Goal: Task Accomplishment & Management: Manage account settings

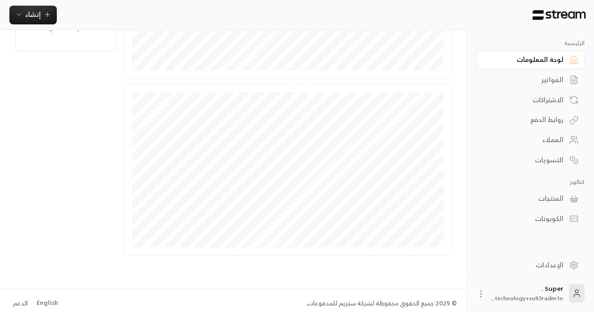
scroll to position [282, 0]
click at [50, 296] on div "English" at bounding box center [48, 299] width 22 height 9
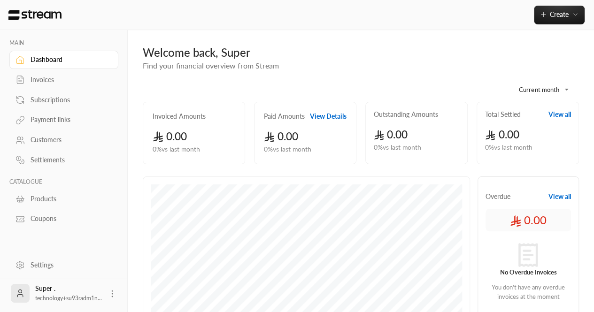
click at [38, 265] on div "Settings" at bounding box center [69, 264] width 76 height 9
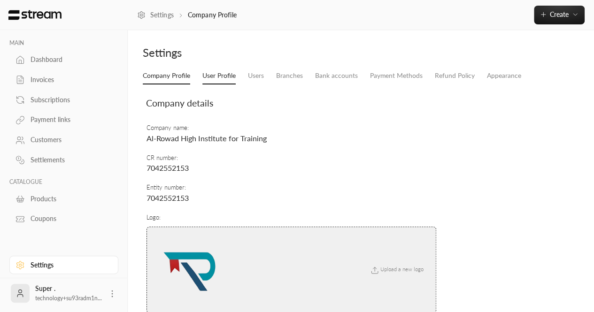
click at [225, 77] on link "User Profile" at bounding box center [218, 76] width 33 height 17
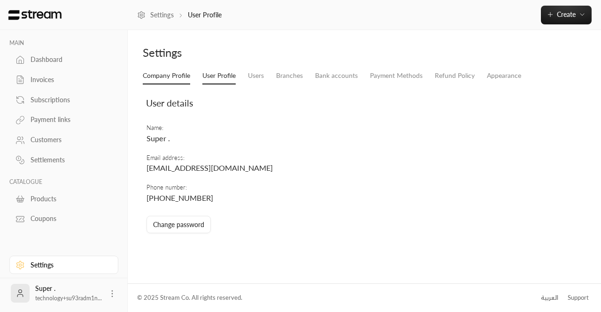
click at [167, 71] on link "Company Profile" at bounding box center [166, 76] width 47 height 17
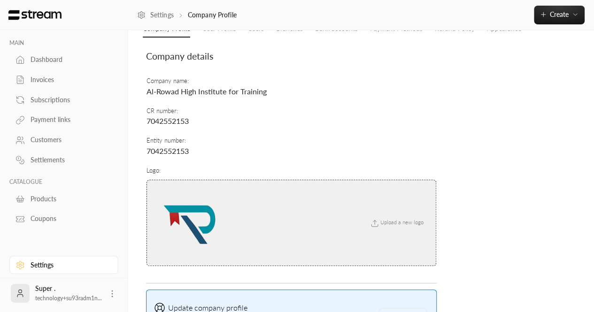
scroll to position [47, 0]
click at [187, 212] on img at bounding box center [189, 222] width 70 height 70
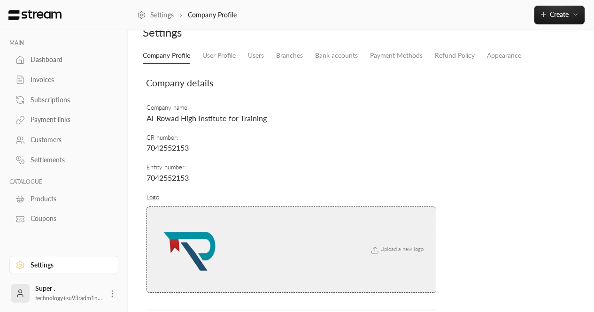
scroll to position [19, 0]
